Goal: Task Accomplishment & Management: Use online tool/utility

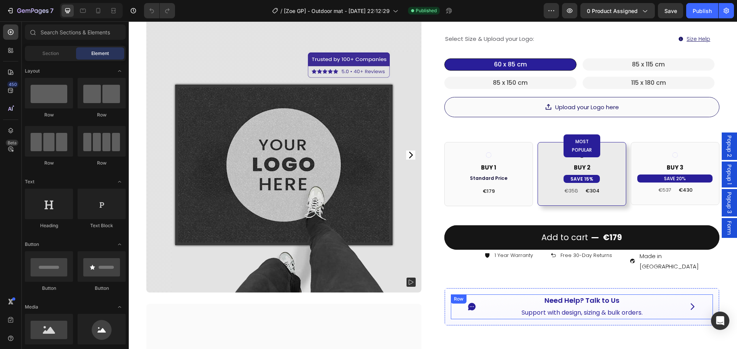
click at [497, 295] on div "Icon Need Help? Talk to Us Button Support with design, sizing & bulk orders. Te…" at bounding box center [582, 307] width 262 height 25
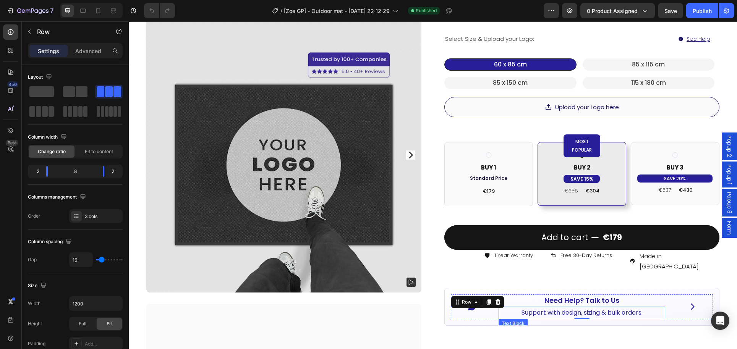
scroll to position [179, 0]
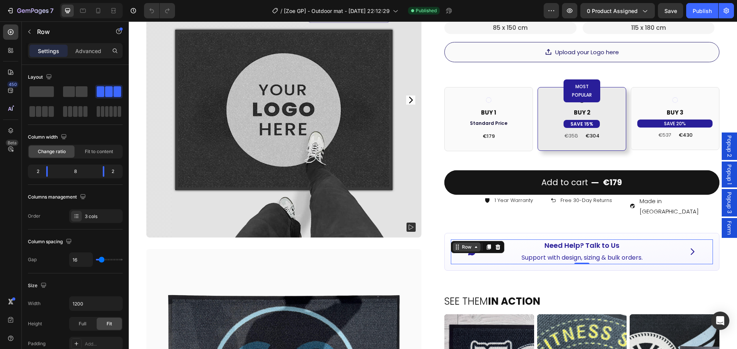
click at [469, 244] on div "Row" at bounding box center [467, 247] width 13 height 7
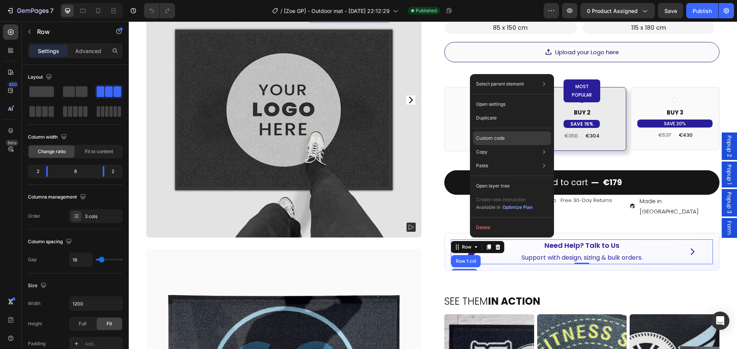
click at [495, 138] on p "Custom code" at bounding box center [490, 138] width 29 height 7
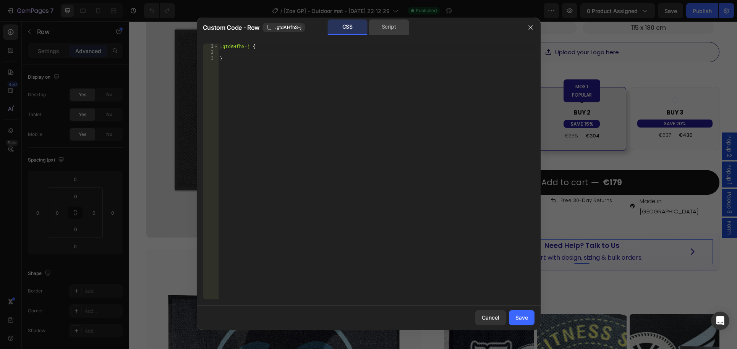
click at [393, 31] on div "Script" at bounding box center [389, 26] width 40 height 15
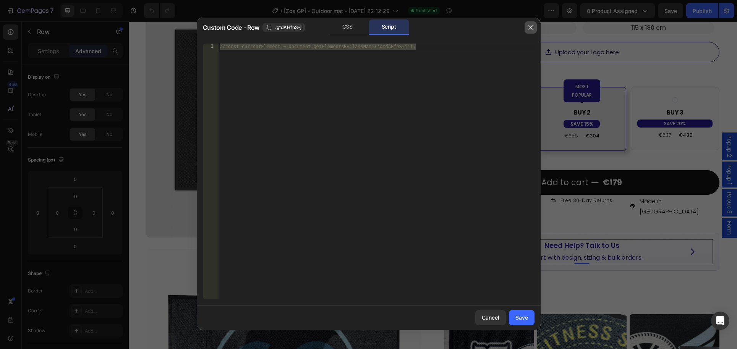
click at [525, 26] on button "button" at bounding box center [531, 27] width 12 height 12
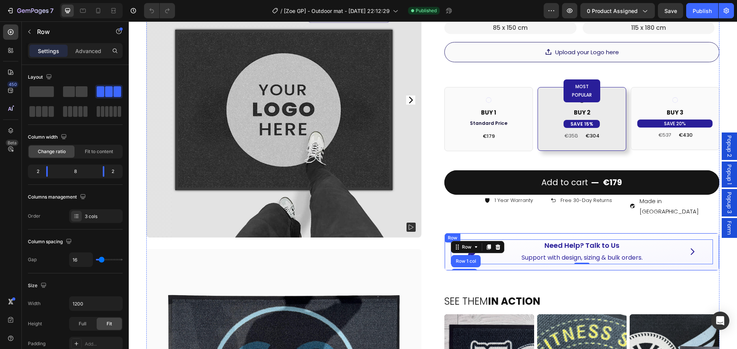
click at [479, 233] on div "Icon Need Help? Talk to Us Button Support with design, sizing & bulk orders. Te…" at bounding box center [582, 252] width 275 height 38
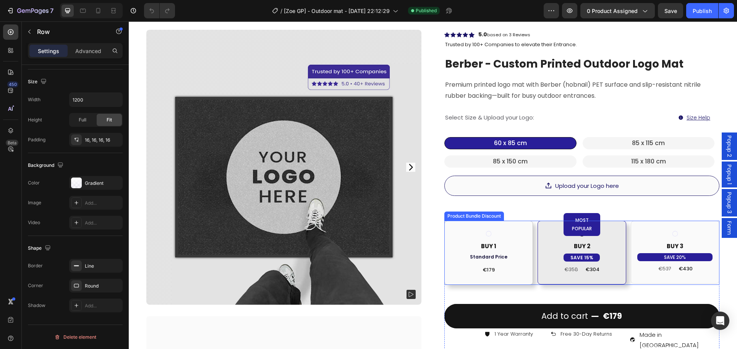
scroll to position [303, 0]
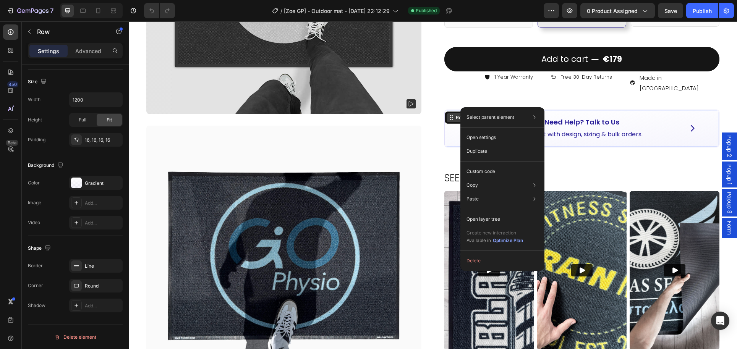
drag, startPoint x: 461, startPoint y: 107, endPoint x: 606, endPoint y: 143, distance: 149.4
click at [480, 170] on p "Custom code" at bounding box center [481, 171] width 29 height 7
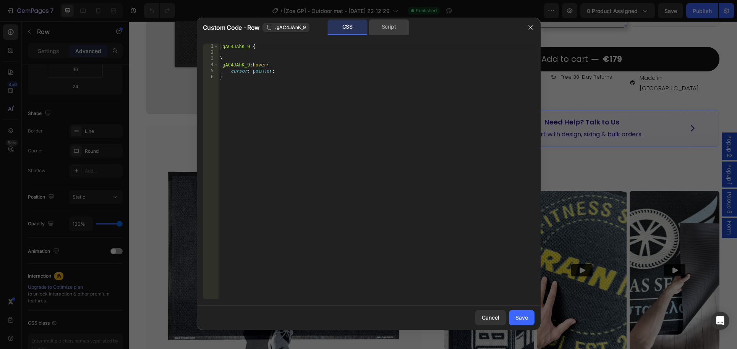
click at [375, 28] on div "Script" at bounding box center [389, 26] width 40 height 15
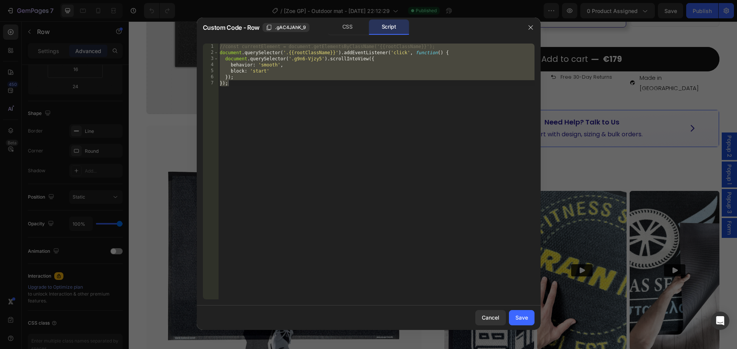
drag, startPoint x: 534, startPoint y: 25, endPoint x: 446, endPoint y: 5, distance: 89.8
click at [534, 25] on button "button" at bounding box center [531, 27] width 12 height 12
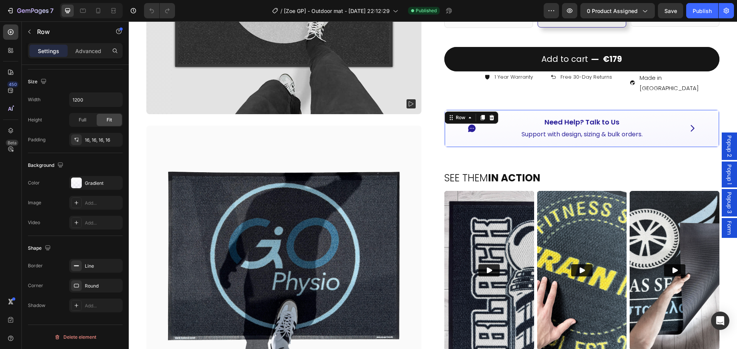
click at [732, 227] on span "Form" at bounding box center [730, 228] width 8 height 14
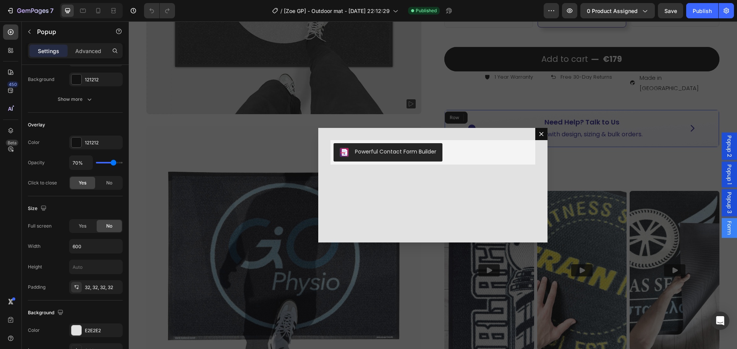
scroll to position [0, 0]
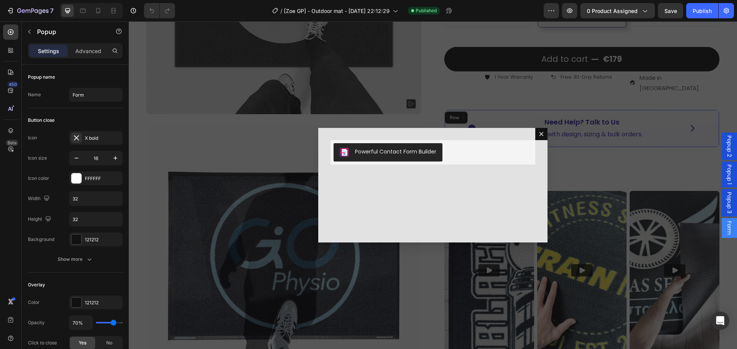
click at [594, 158] on div "Backdrop" at bounding box center [433, 185] width 609 height 328
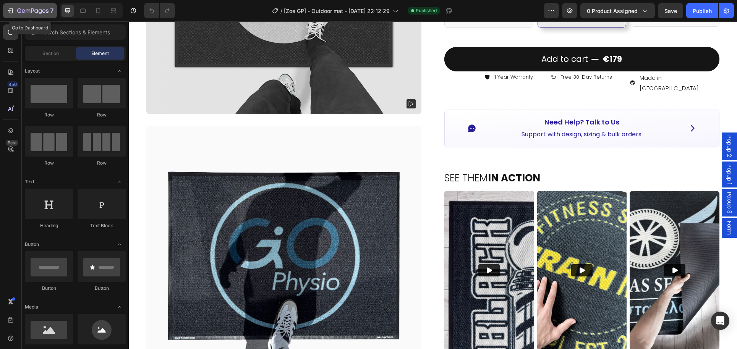
click at [5, 11] on button "7" at bounding box center [30, 10] width 54 height 15
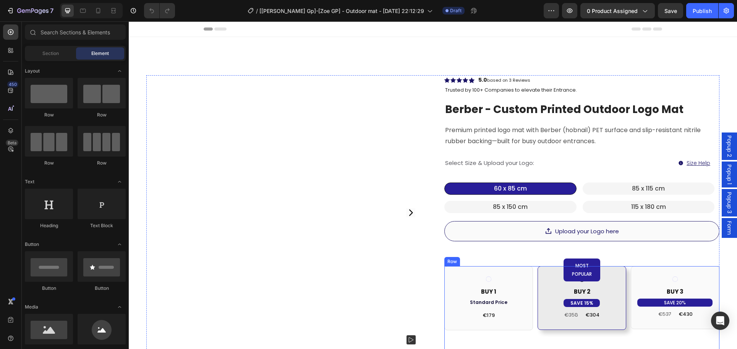
scroll to position [316, 0]
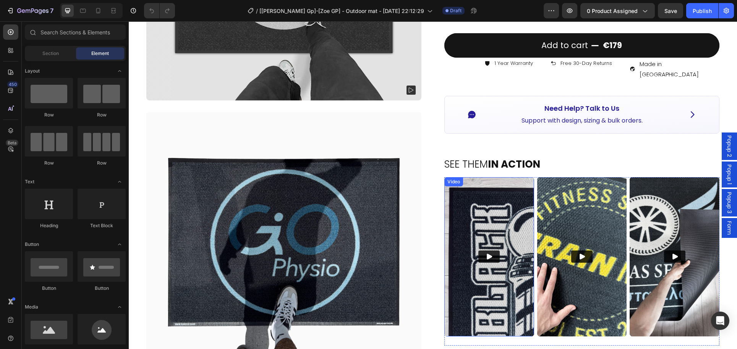
click at [450, 103] on div "Icon Need Help? Talk to Us Button Support with design, sizing & bulk orders. Te…" at bounding box center [582, 115] width 275 height 38
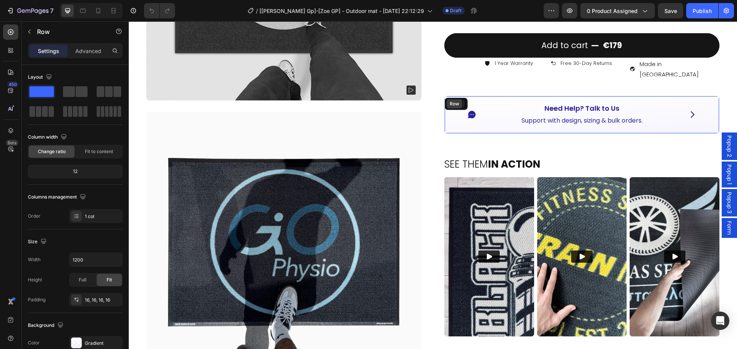
click at [451, 101] on div "Row" at bounding box center [454, 104] width 13 height 7
click at [451, 99] on div "Row" at bounding box center [461, 103] width 28 height 9
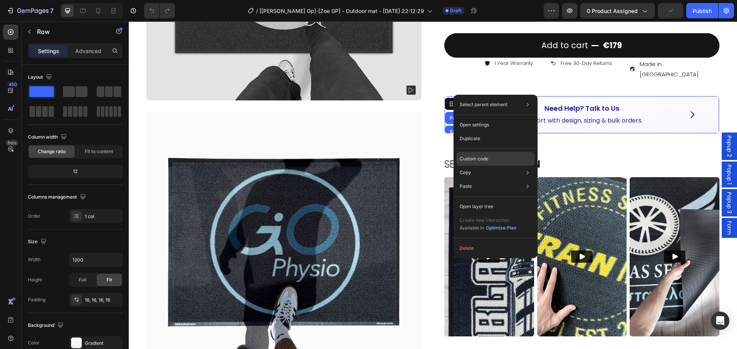
click at [477, 158] on p "Custom code" at bounding box center [474, 159] width 29 height 7
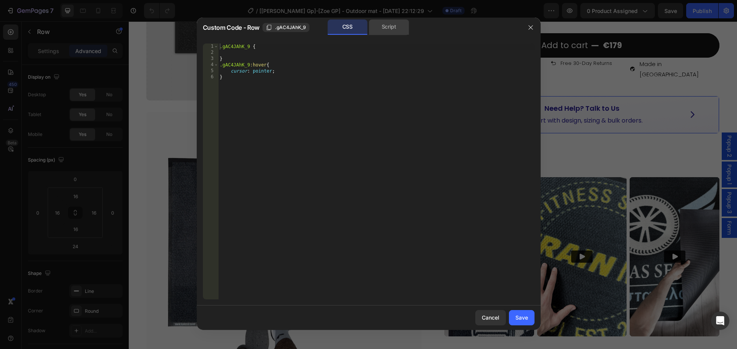
click at [396, 28] on div "Script" at bounding box center [389, 26] width 40 height 15
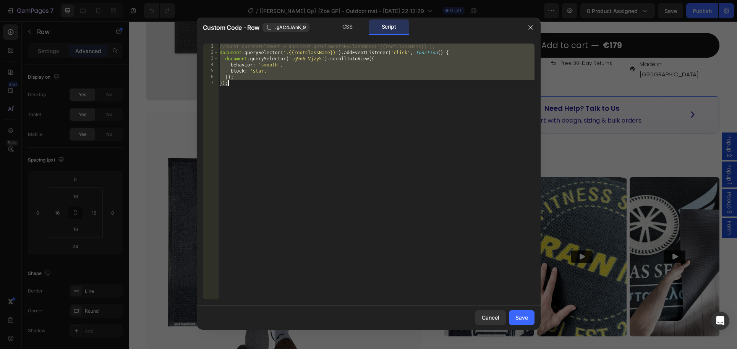
click at [281, 80] on div "//const currentElement = document.getElementsByClassName('{{rootClassName}}'); …" at bounding box center [376, 178] width 316 height 268
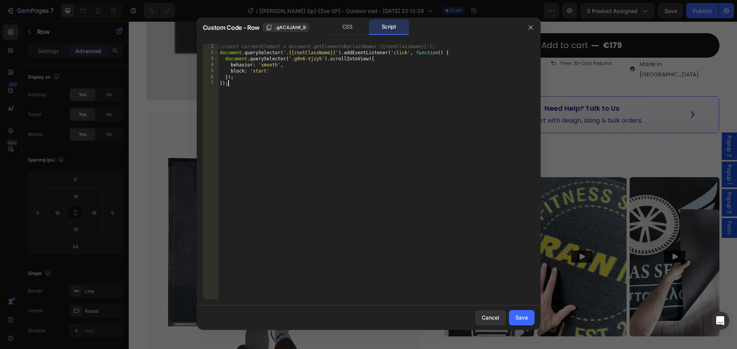
click at [230, 86] on div "//const currentElement = document.getElementsByClassName('{{rootClassName}}'); …" at bounding box center [376, 178] width 316 height 268
type textarea "});"
paste textarea "});"
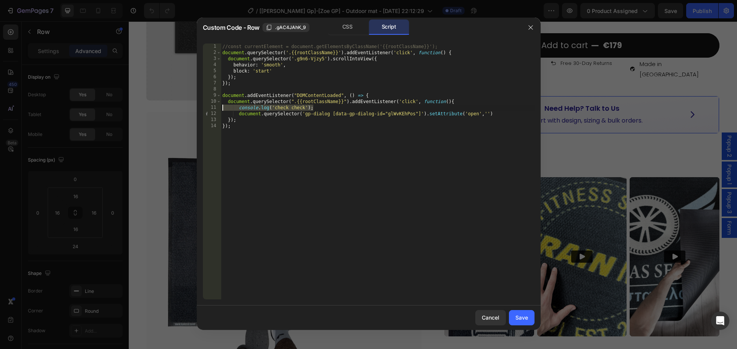
drag, startPoint x: 329, startPoint y: 109, endPoint x: 223, endPoint y: 108, distance: 105.9
click at [223, 108] on div "//const currentElement = document.getElementsByClassName('{{rootClassName}}'); …" at bounding box center [378, 178] width 314 height 268
type textarea "="
drag, startPoint x: 257, startPoint y: 85, endPoint x: 234, endPoint y: 84, distance: 22.9
click at [256, 86] on div "//const currentElement = document.getElementsByClassName('{{rootClassName}}'); …" at bounding box center [378, 178] width 314 height 268
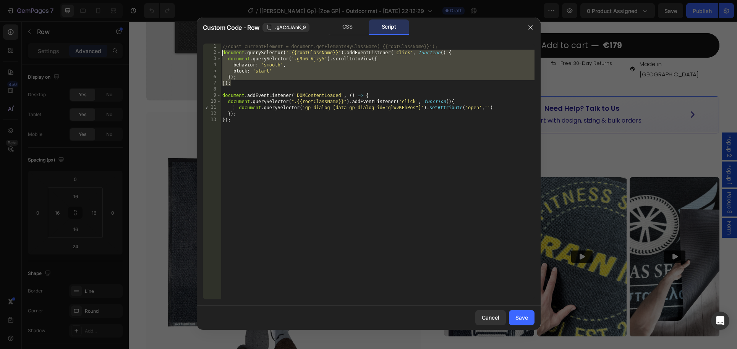
drag, startPoint x: 239, startPoint y: 84, endPoint x: 212, endPoint y: 54, distance: 40.9
click at [213, 54] on div "}); 1 2 3 4 5 6 7 8 9 10 11 12 13 //const currentElement = document.getElements…" at bounding box center [369, 172] width 332 height 256
type textarea "// document.querySelector('.{{rootClassName}}').addEventListener('click', funct…"
click at [516, 317] on div "Save" at bounding box center [522, 318] width 13 height 8
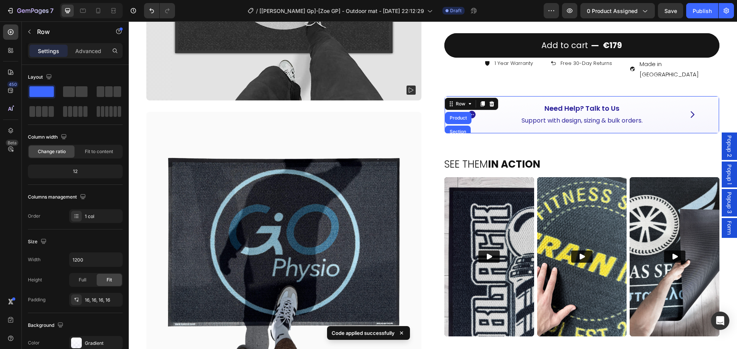
click at [727, 232] on span "Form" at bounding box center [730, 228] width 8 height 14
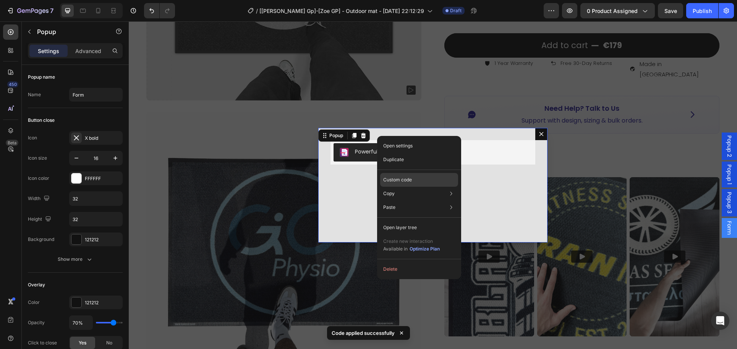
click at [406, 180] on p "Custom code" at bounding box center [397, 180] width 29 height 7
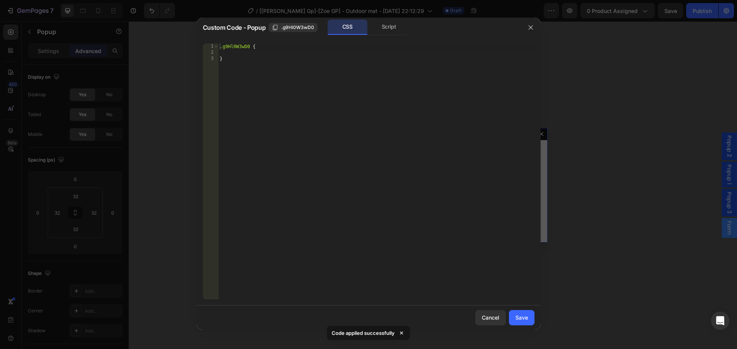
scroll to position [691, 0]
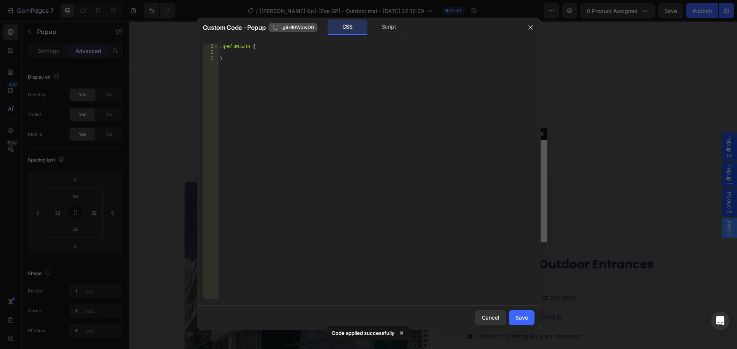
drag, startPoint x: 291, startPoint y: 33, endPoint x: 294, endPoint y: 27, distance: 6.7
click at [291, 33] on div "Custom Code - Popup .g9Hl0W3wD0 CSS Script" at bounding box center [362, 27] width 318 height 16
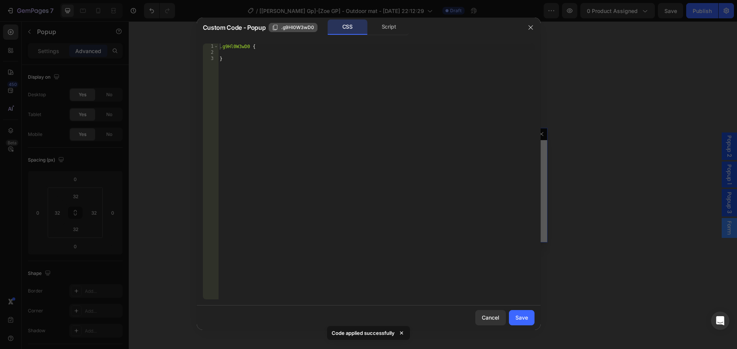
click at [294, 28] on span ".g9Hl0W3wD0" at bounding box center [297, 27] width 33 height 7
drag, startPoint x: 408, startPoint y: 5, endPoint x: 531, endPoint y: 26, distance: 124.4
click at [531, 26] on icon "button" at bounding box center [531, 27] width 6 height 6
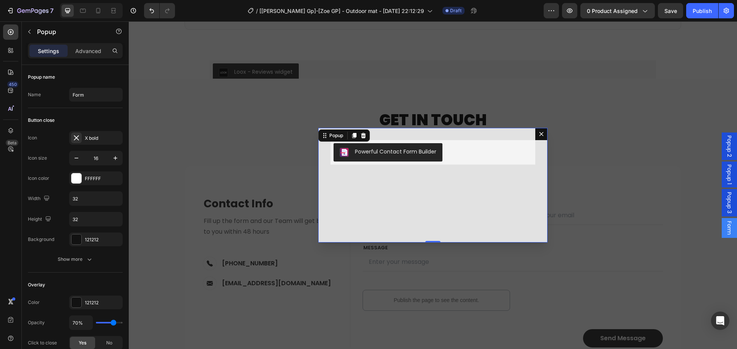
scroll to position [3174, 0]
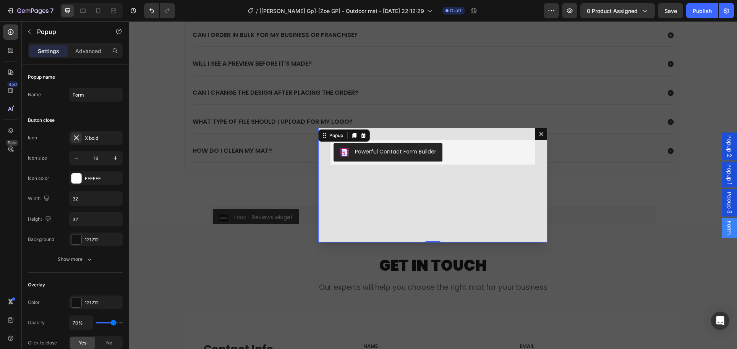
click at [540, 134] on icon "Dialog content" at bounding box center [542, 134] width 6 height 6
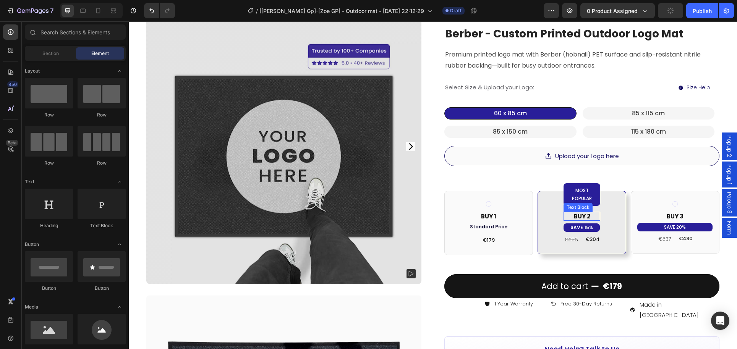
scroll to position [182, 0]
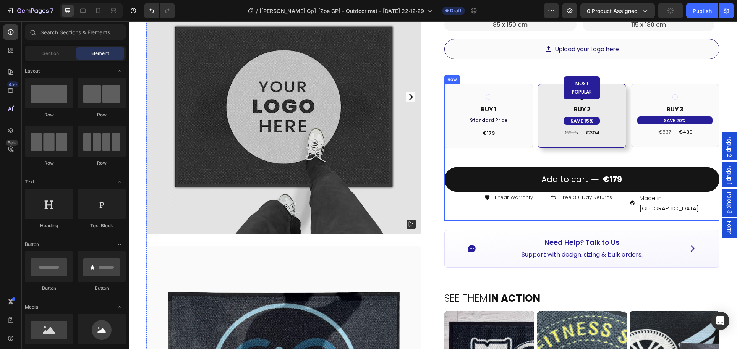
click at [479, 244] on div "Icon" at bounding box center [472, 248] width 42 height 9
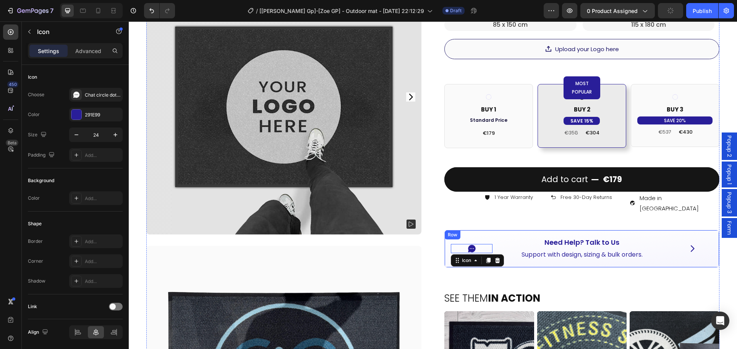
scroll to position [248, 0]
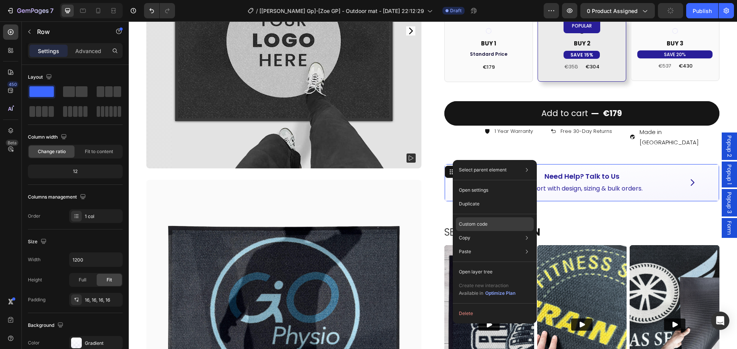
click at [482, 224] on p "Custom code" at bounding box center [473, 224] width 29 height 7
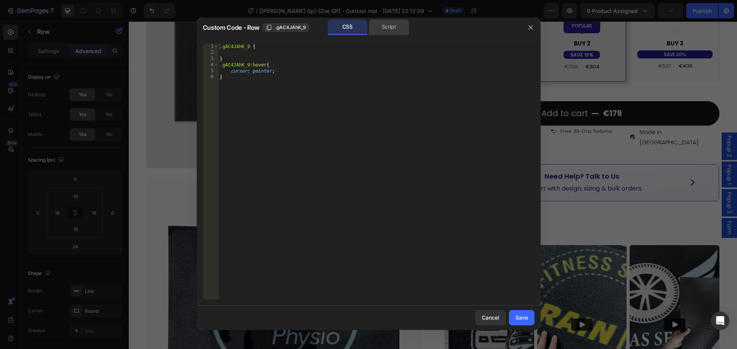
click at [387, 30] on div "Script" at bounding box center [389, 26] width 40 height 15
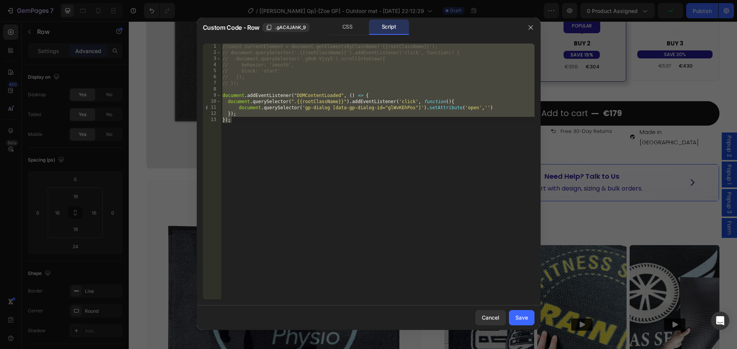
click at [403, 107] on div "//const currentElement = document.getElementsByClassName('{{rootClassName}}'); …" at bounding box center [378, 178] width 314 height 268
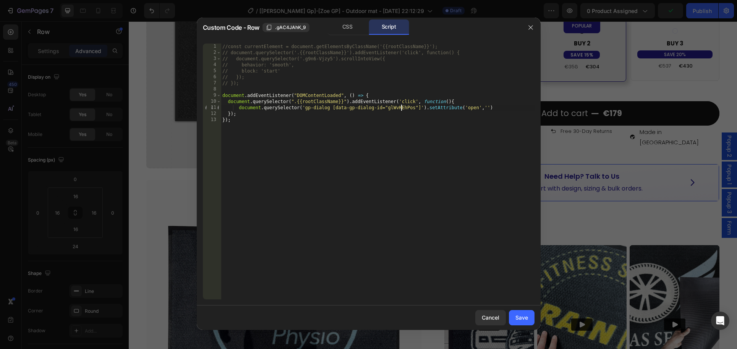
click at [403, 107] on div "//const currentElement = document.getElementsByClassName('{{rootClassName}}'); …" at bounding box center [378, 178] width 314 height 268
paste textarea ".g9Hl0W3wD0"
click at [390, 108] on div "//const currentElement = document.getElementsByClassName('{{rootClassName}}'); …" at bounding box center [378, 178] width 314 height 268
type textarea "document.querySelector('gp-dialog [data-gp-dialog-id="g9Hl0W3wD0"]').setAttribu…"
drag, startPoint x: 516, startPoint y: 322, endPoint x: 526, endPoint y: 0, distance: 322.0
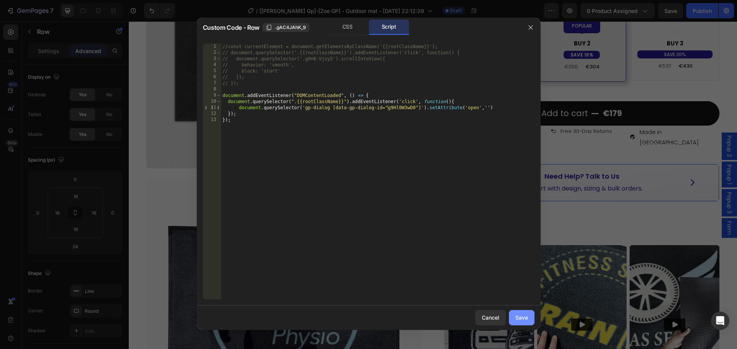
click at [516, 322] on button "Save" at bounding box center [522, 317] width 26 height 15
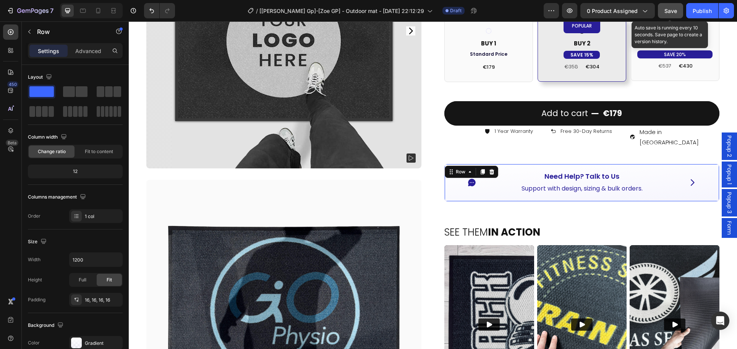
click at [670, 12] on span "Save" at bounding box center [671, 11] width 13 height 6
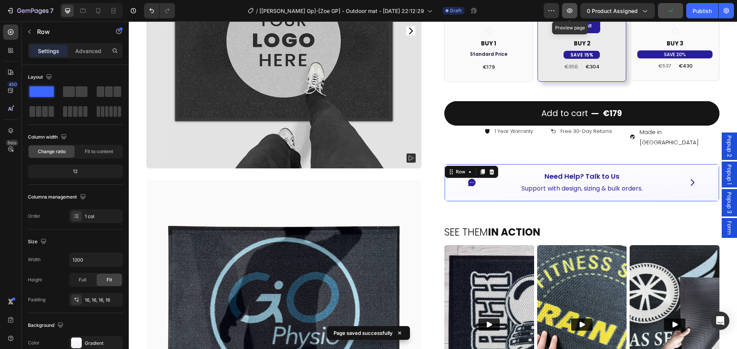
click at [569, 12] on icon "button" at bounding box center [570, 11] width 8 height 8
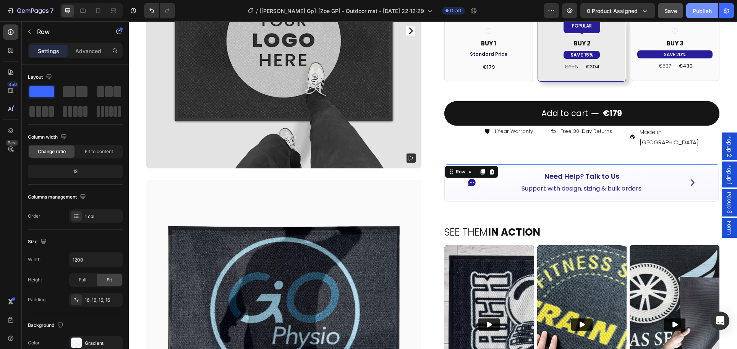
click at [699, 12] on div "Publish" at bounding box center [702, 11] width 19 height 8
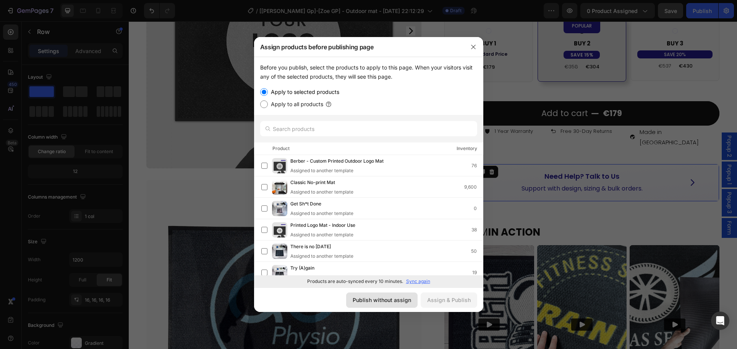
click at [382, 303] on div "Publish without assign" at bounding box center [382, 300] width 58 height 8
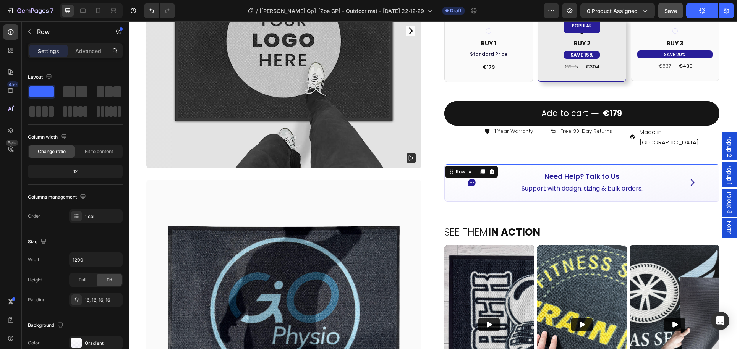
click at [697, 164] on div "Icon Need Help? Talk to Us Button Support with design, sizing & bulk orders. Te…" at bounding box center [582, 183] width 275 height 38
click at [26, 31] on button "button" at bounding box center [29, 32] width 12 height 12
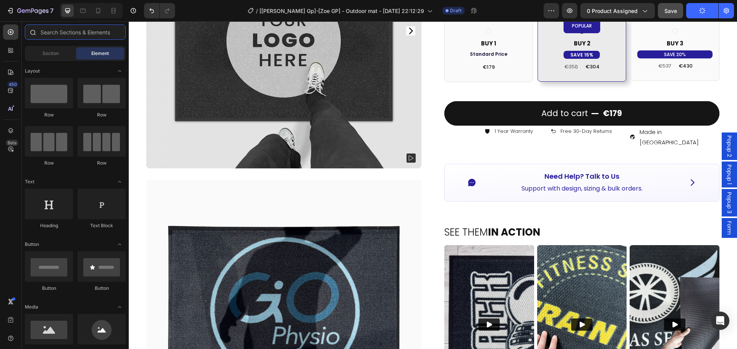
click at [68, 35] on input "text" at bounding box center [75, 31] width 101 height 15
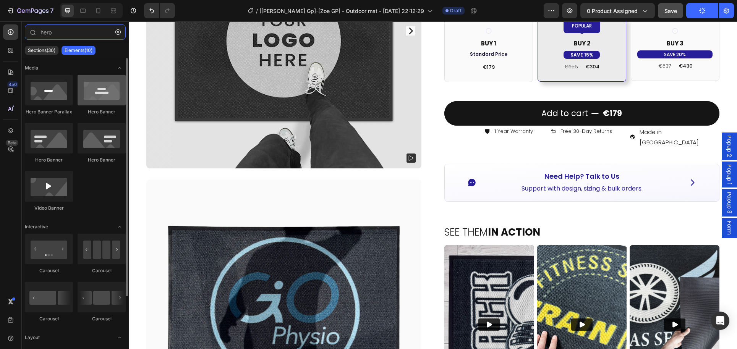
type input "hero"
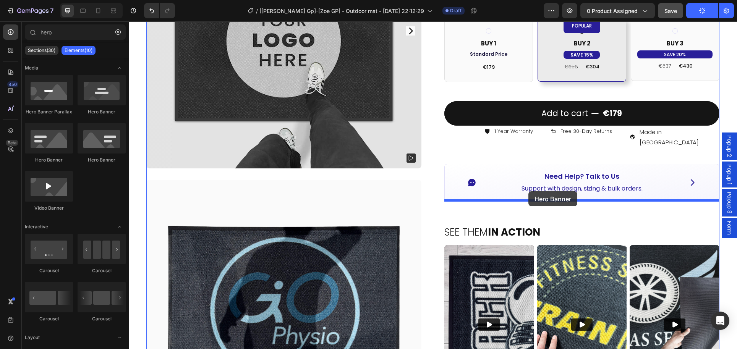
drag, startPoint x: 237, startPoint y: 117, endPoint x: 529, endPoint y: 191, distance: 301.3
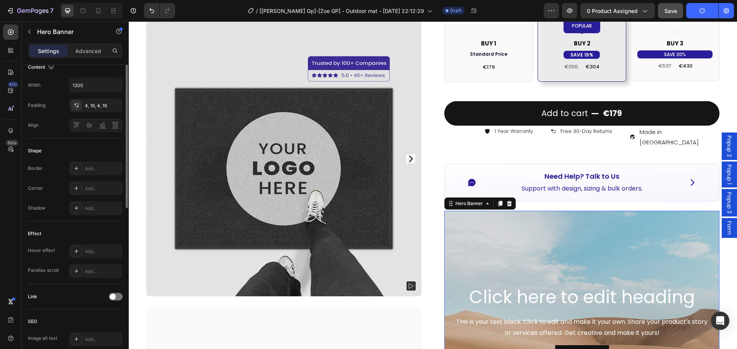
scroll to position [329, 0]
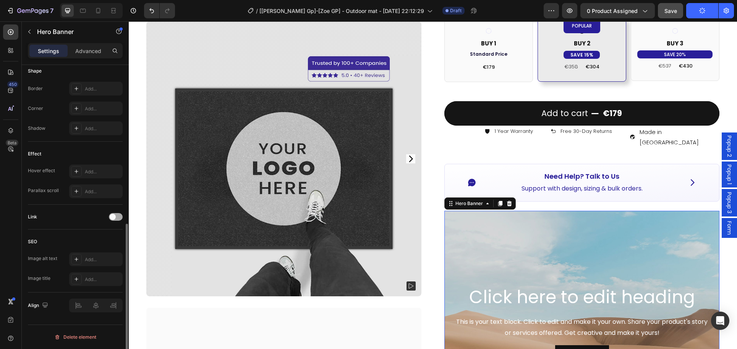
click at [115, 218] on span at bounding box center [113, 217] width 6 height 6
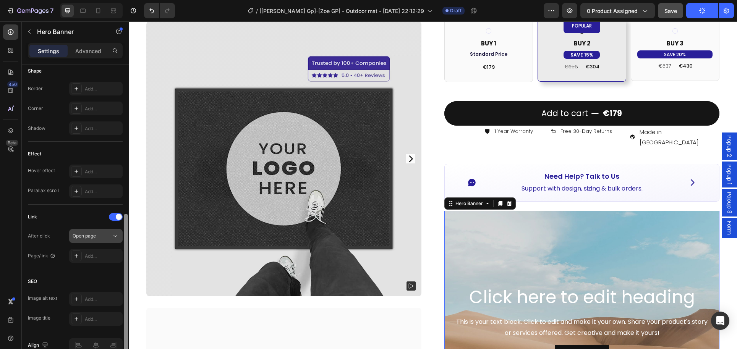
drag, startPoint x: 127, startPoint y: 231, endPoint x: 112, endPoint y: 235, distance: 15.4
click at [127, 231] on div at bounding box center [126, 283] width 4 height 139
click at [112, 235] on icon at bounding box center [116, 236] width 8 height 8
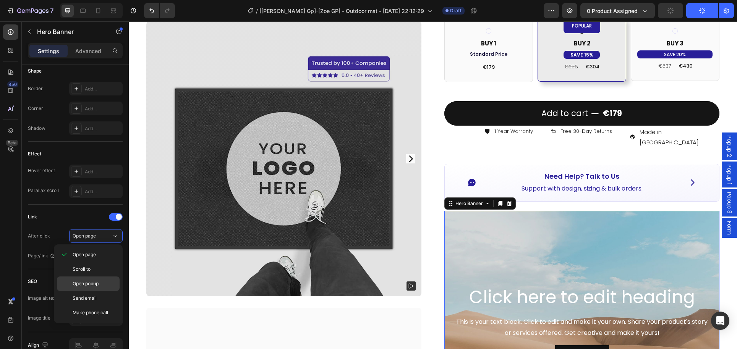
click at [101, 284] on p "Open popup" at bounding box center [95, 284] width 44 height 7
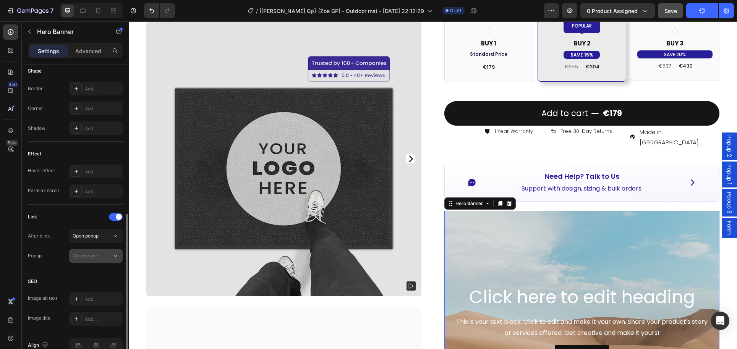
click at [116, 257] on icon at bounding box center [116, 256] width 8 height 8
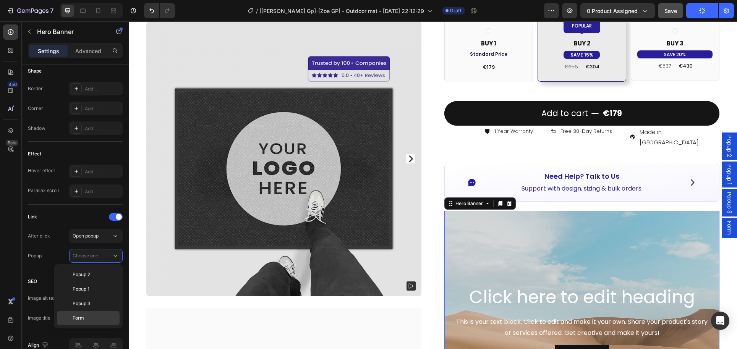
click at [92, 318] on p "Form" at bounding box center [95, 318] width 44 height 7
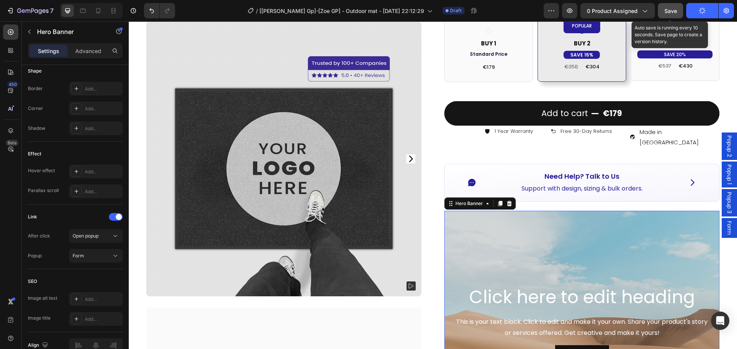
click at [674, 10] on span "Save" at bounding box center [671, 11] width 13 height 6
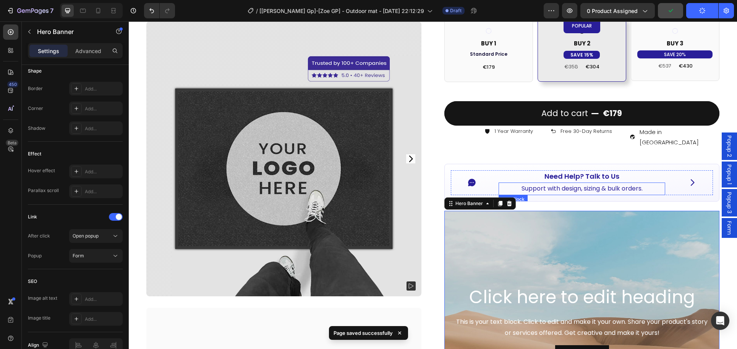
scroll to position [262, 0]
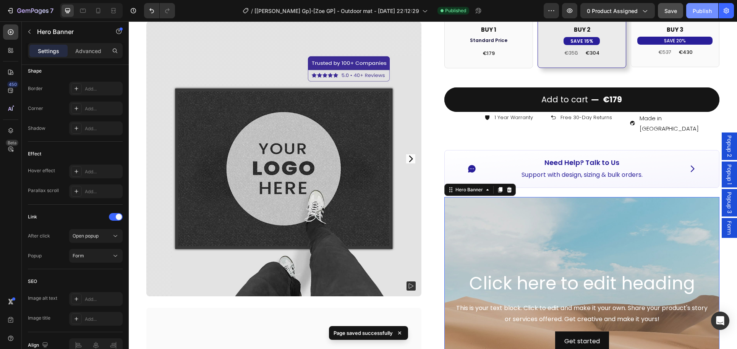
click at [698, 14] on div "Publish" at bounding box center [702, 11] width 19 height 8
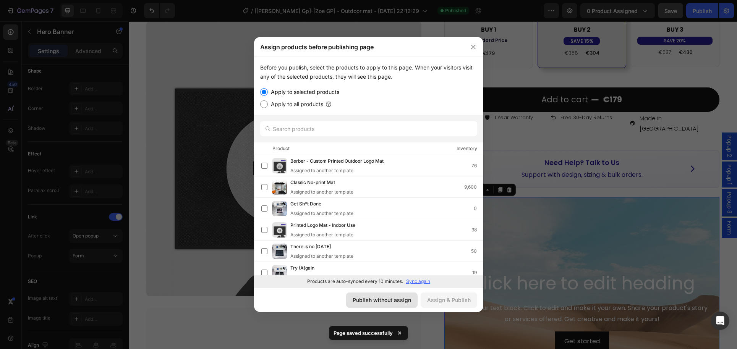
click at [371, 297] on div "Publish without assign" at bounding box center [382, 300] width 58 height 8
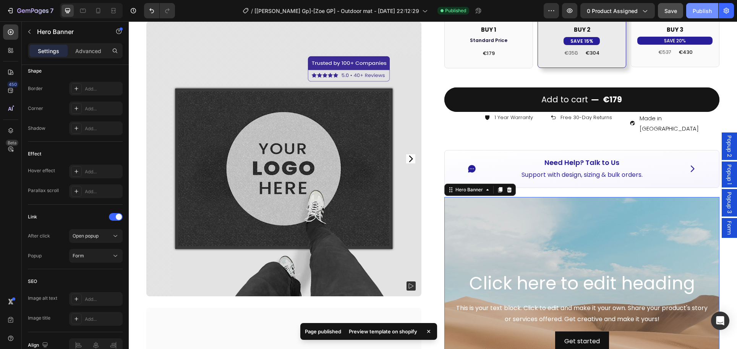
click at [699, 16] on button "Publish" at bounding box center [703, 10] width 32 height 15
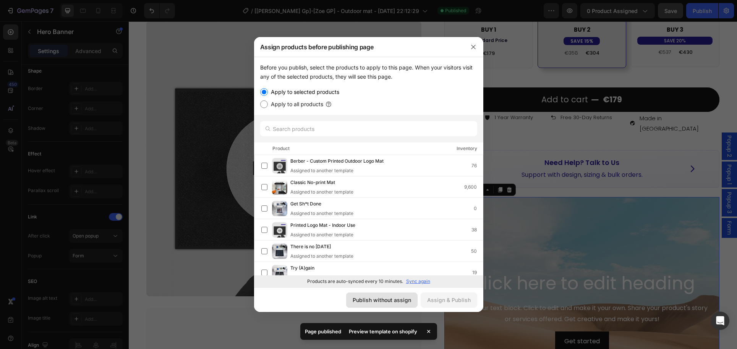
drag, startPoint x: 262, startPoint y: 278, endPoint x: 391, endPoint y: 300, distance: 130.6
click at [391, 300] on div "Publish without assign" at bounding box center [382, 300] width 58 height 8
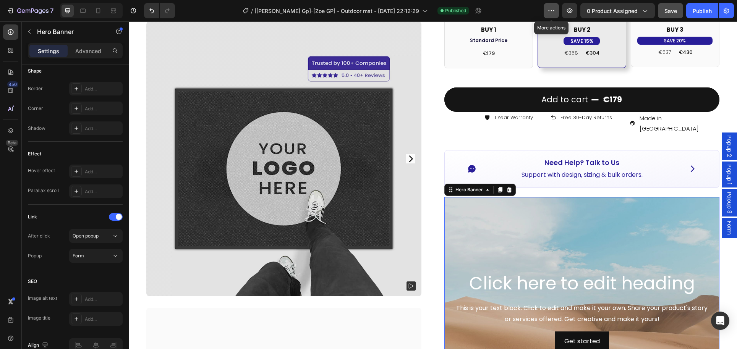
click at [555, 8] on icon "button" at bounding box center [552, 11] width 8 height 8
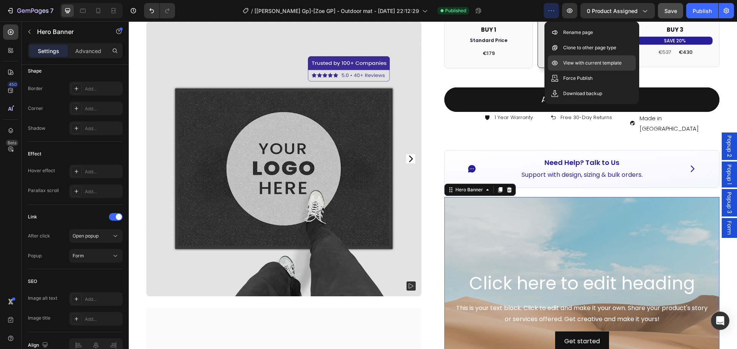
click at [573, 61] on p "View with current template" at bounding box center [592, 63] width 58 height 8
click at [513, 185] on div at bounding box center [509, 189] width 9 height 9
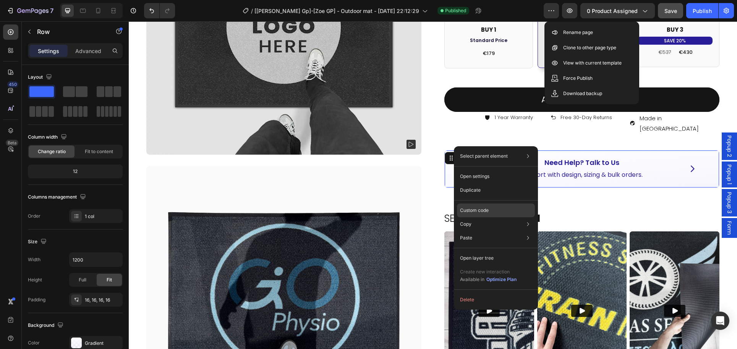
click at [479, 211] on p "Custom code" at bounding box center [474, 210] width 29 height 7
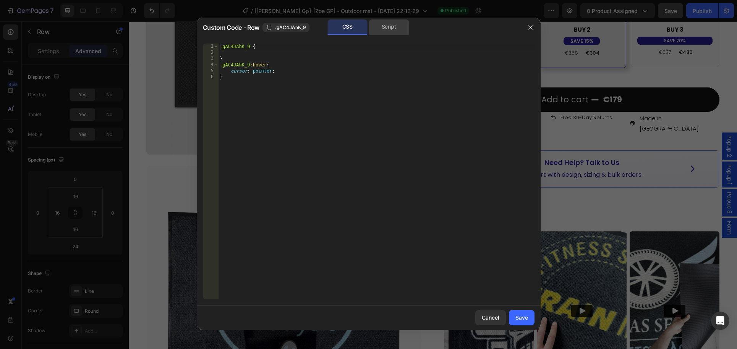
click at [385, 29] on div "Script" at bounding box center [389, 26] width 40 height 15
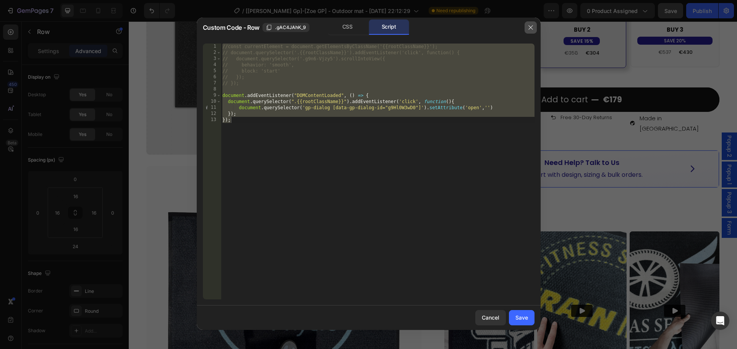
click at [530, 26] on icon "button" at bounding box center [531, 27] width 4 height 4
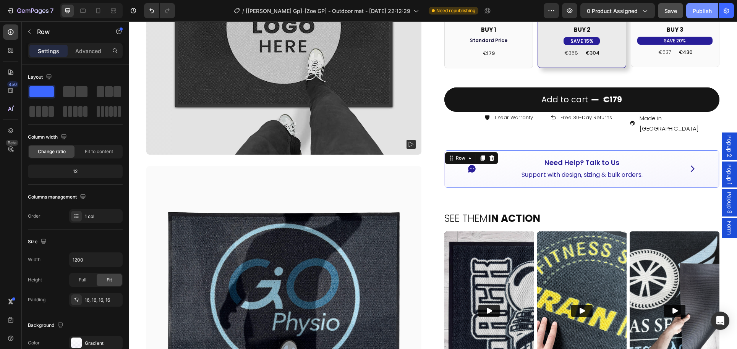
click at [698, 16] on button "Publish" at bounding box center [703, 10] width 32 height 15
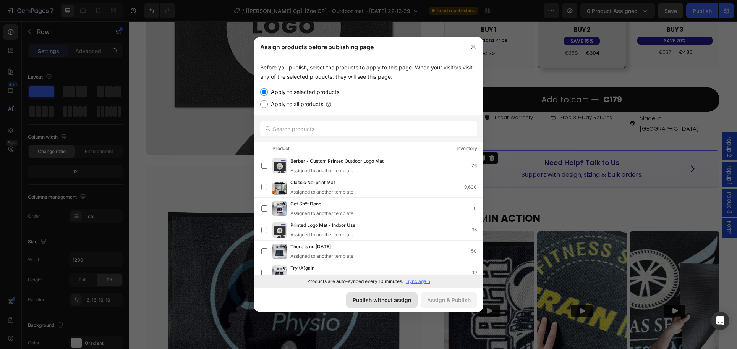
click at [372, 300] on div "Publish without assign" at bounding box center [382, 300] width 58 height 8
